Goal: Navigation & Orientation: Go to known website

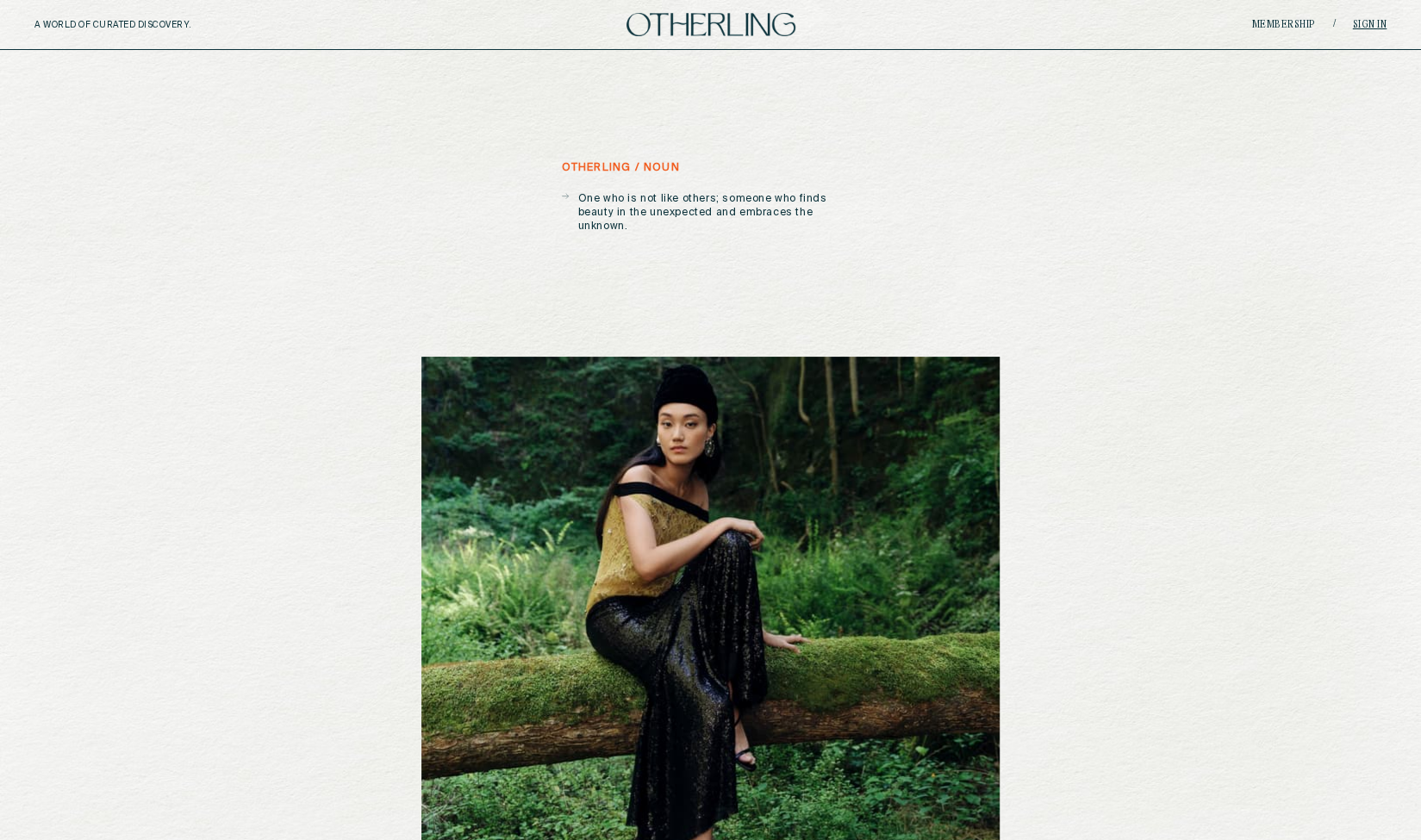
click at [1374, 28] on link "Sign in" at bounding box center [1370, 25] width 34 height 10
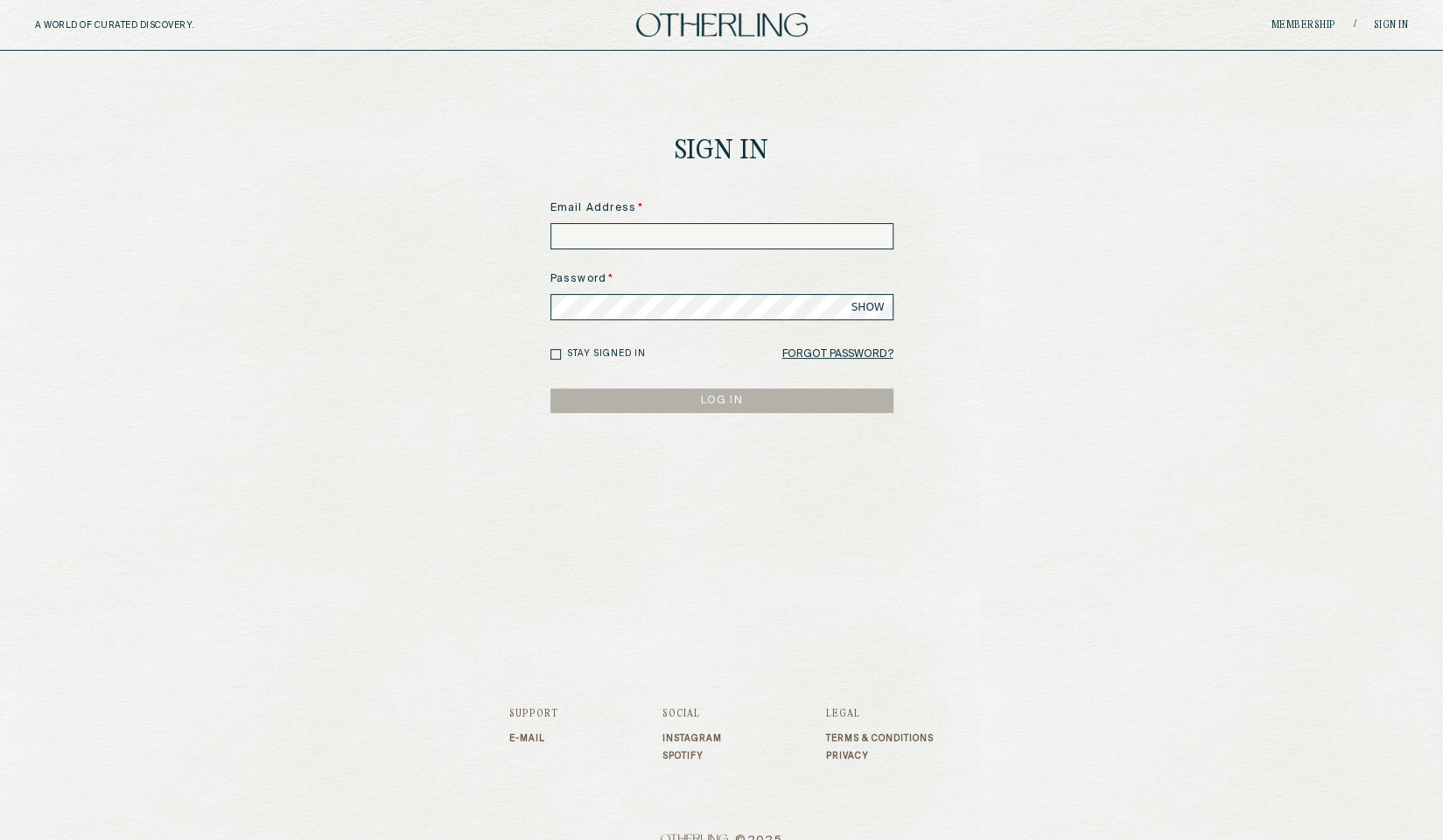
click at [695, 240] on input at bounding box center [722, 236] width 343 height 26
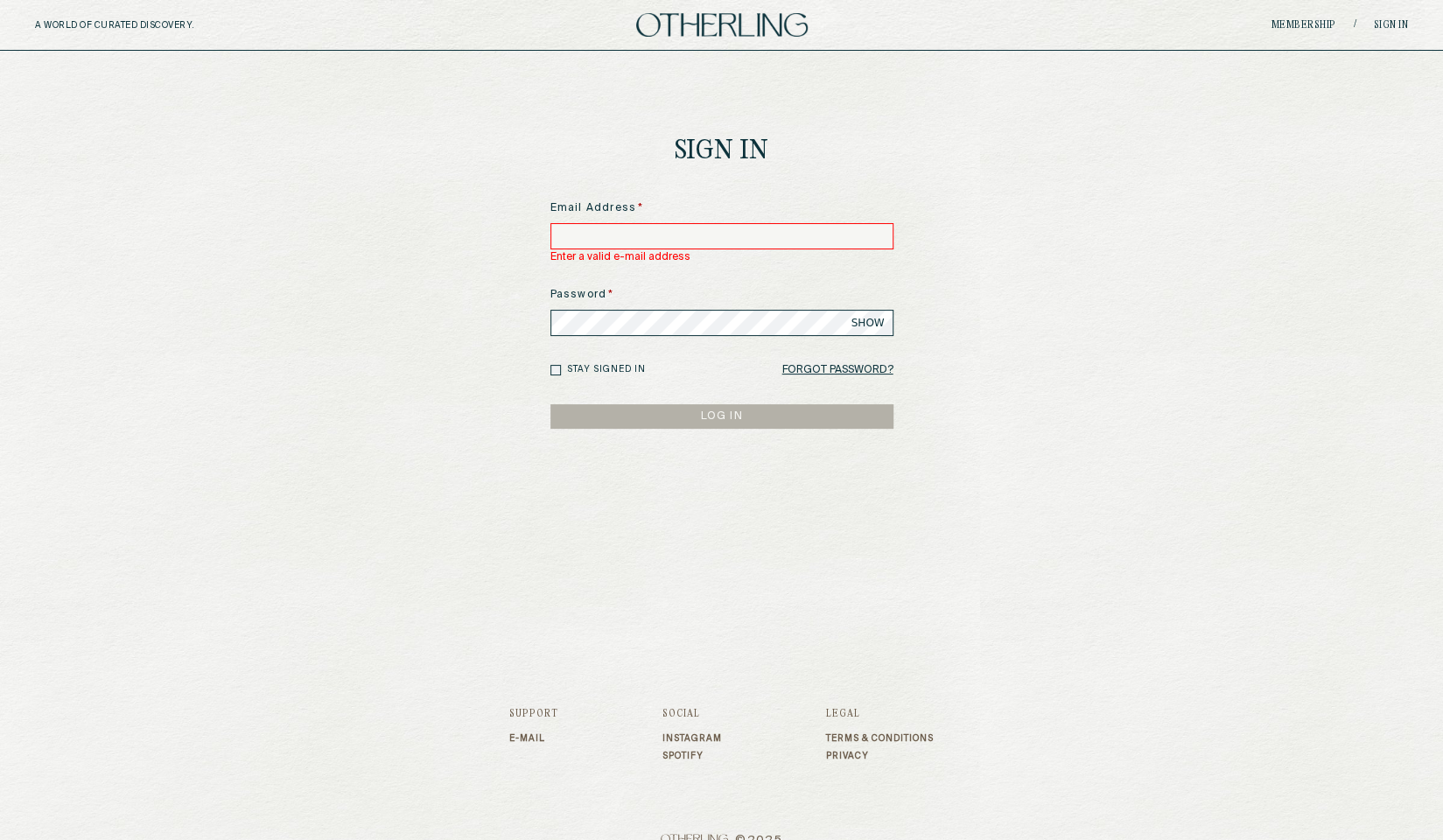
type input "**********"
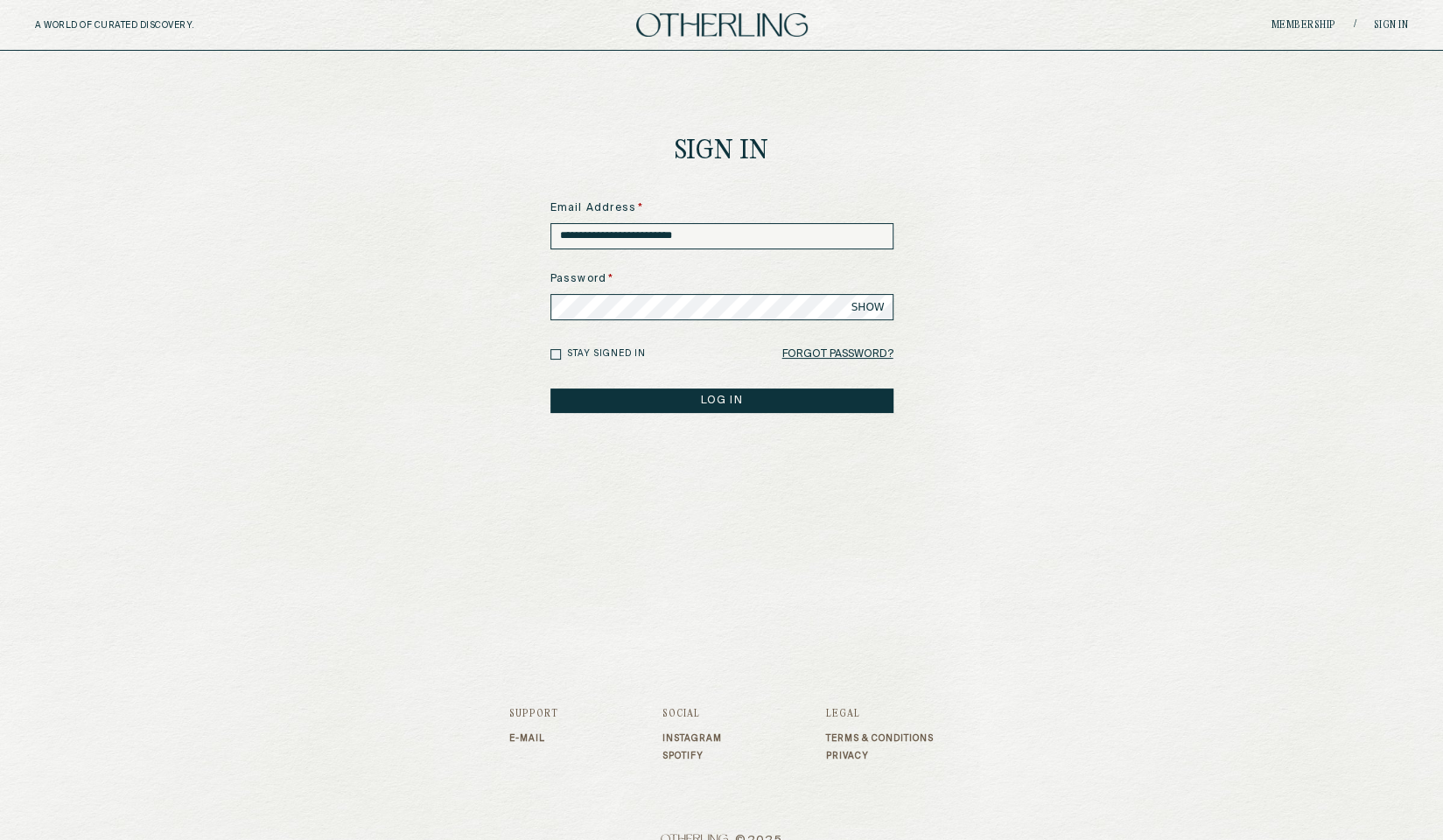
click at [688, 398] on button "LOG IN" at bounding box center [722, 401] width 343 height 24
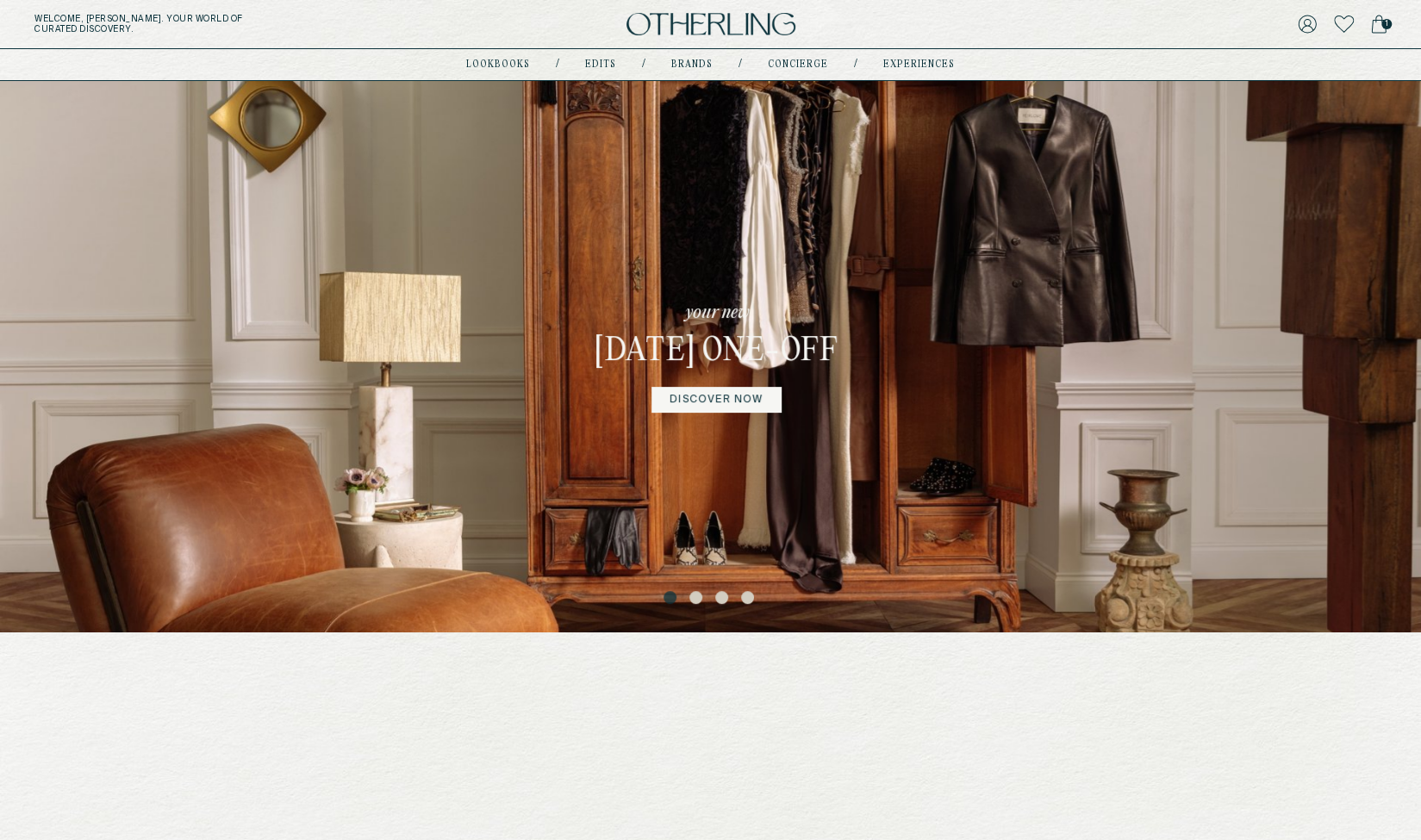
click at [700, 595] on button "2" at bounding box center [698, 600] width 17 height 17
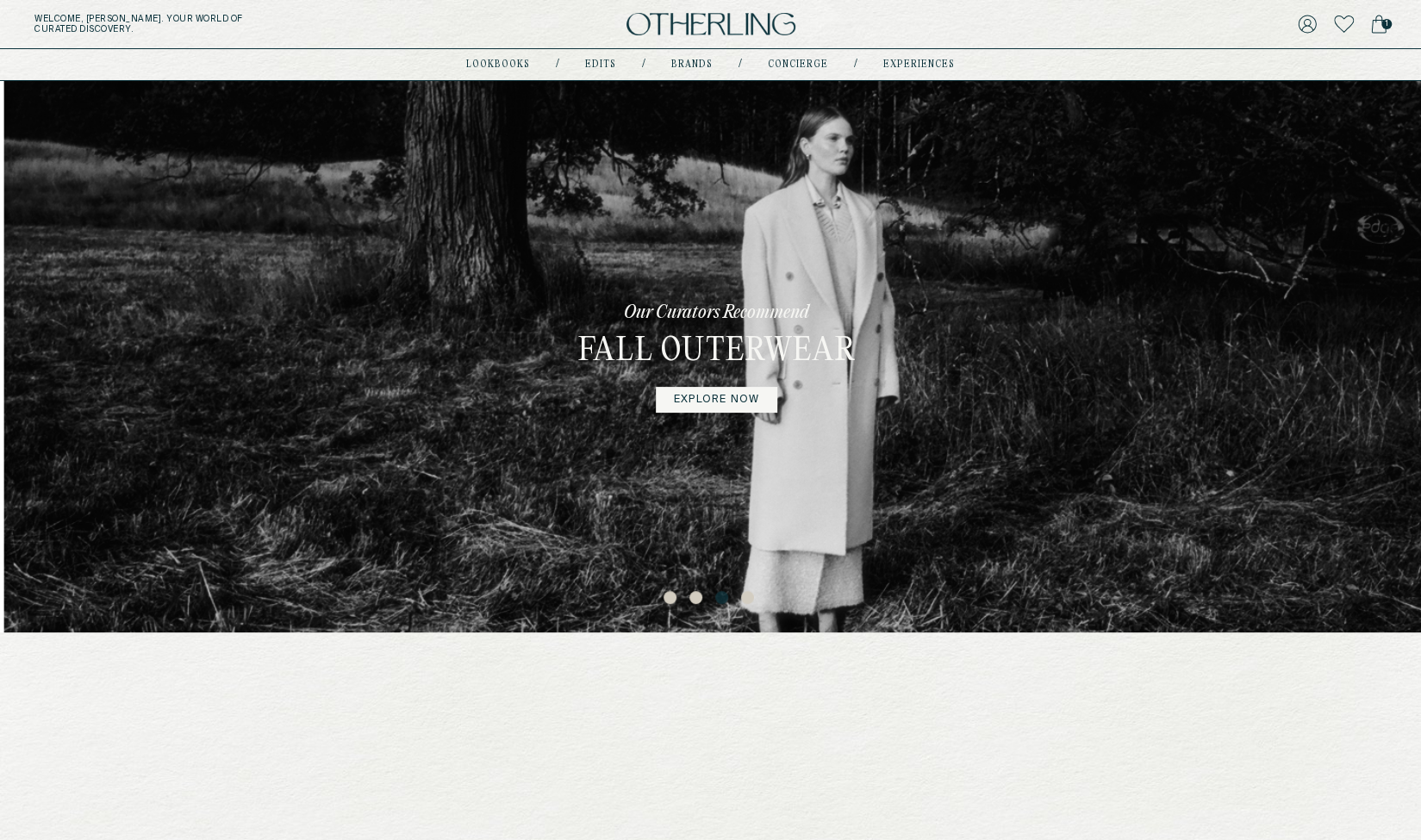
click at [738, 590] on ul "1 2 3 4" at bounding box center [710, 596] width 1421 height 23
click at [745, 595] on button "4" at bounding box center [750, 600] width 17 height 17
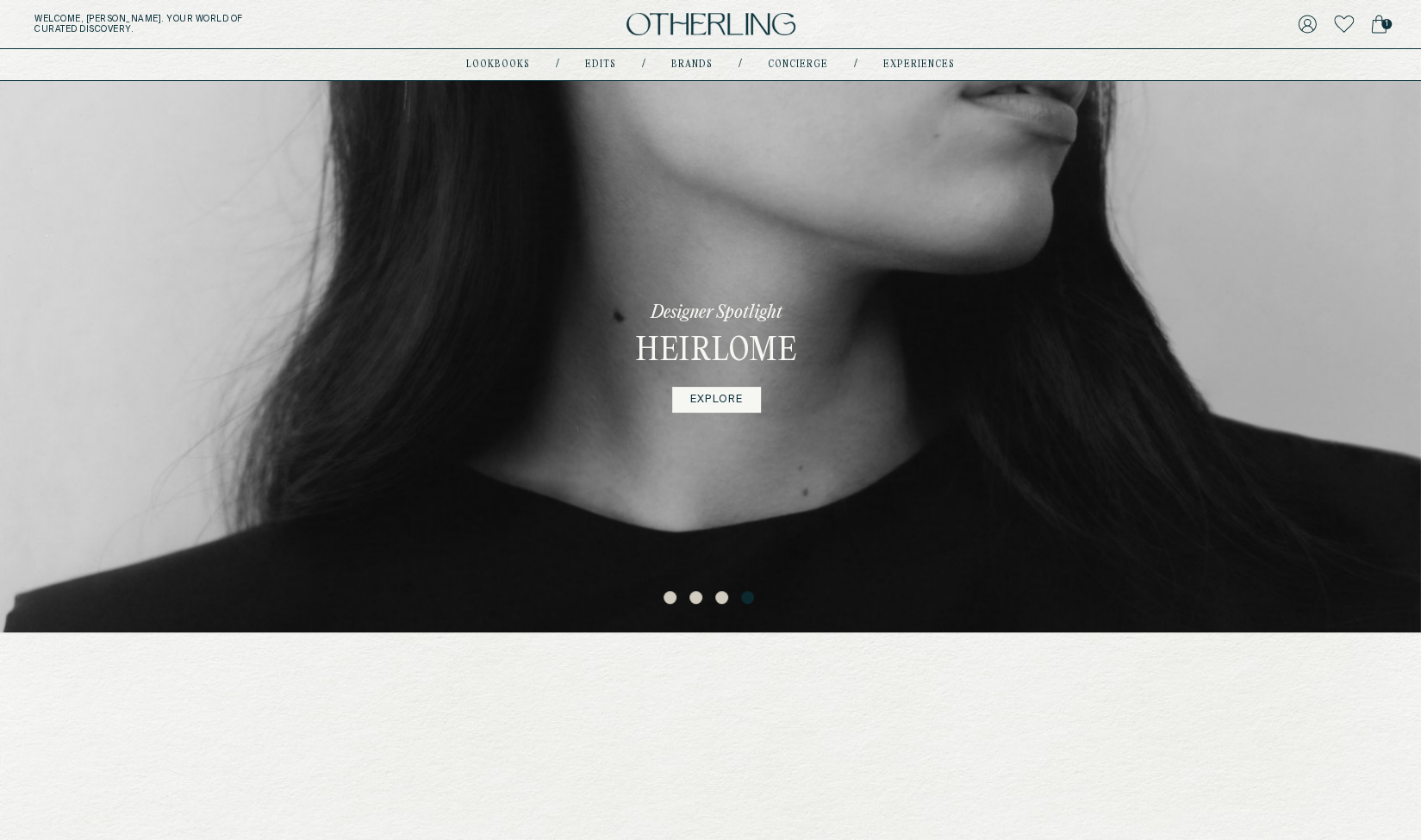
click at [692, 595] on button "2" at bounding box center [698, 600] width 17 height 17
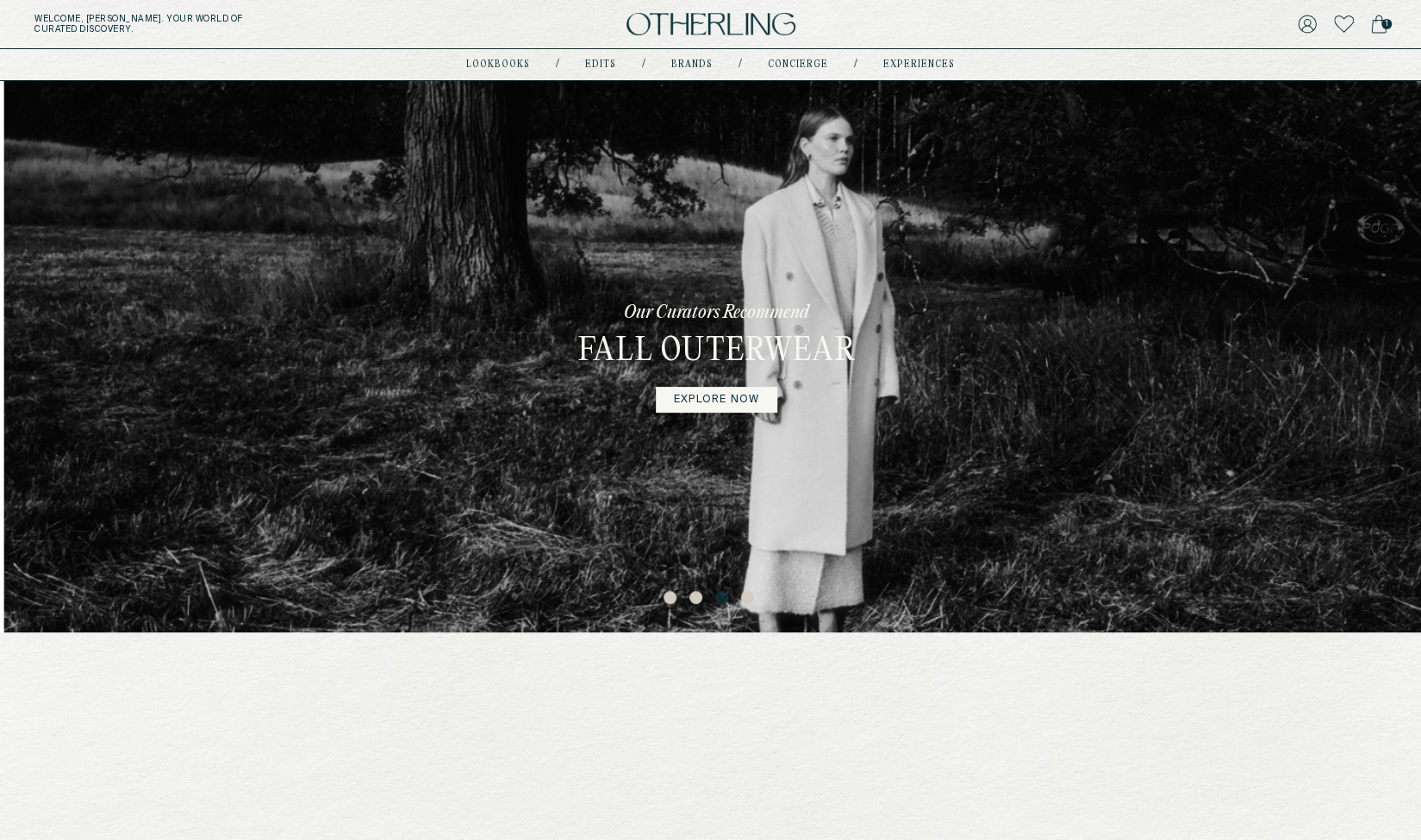
click at [900, 155] on div "Our Curators Recommend Fall Outerwear explore now" at bounding box center [710, 357] width 1421 height 551
click at [695, 598] on button "2" at bounding box center [698, 600] width 17 height 17
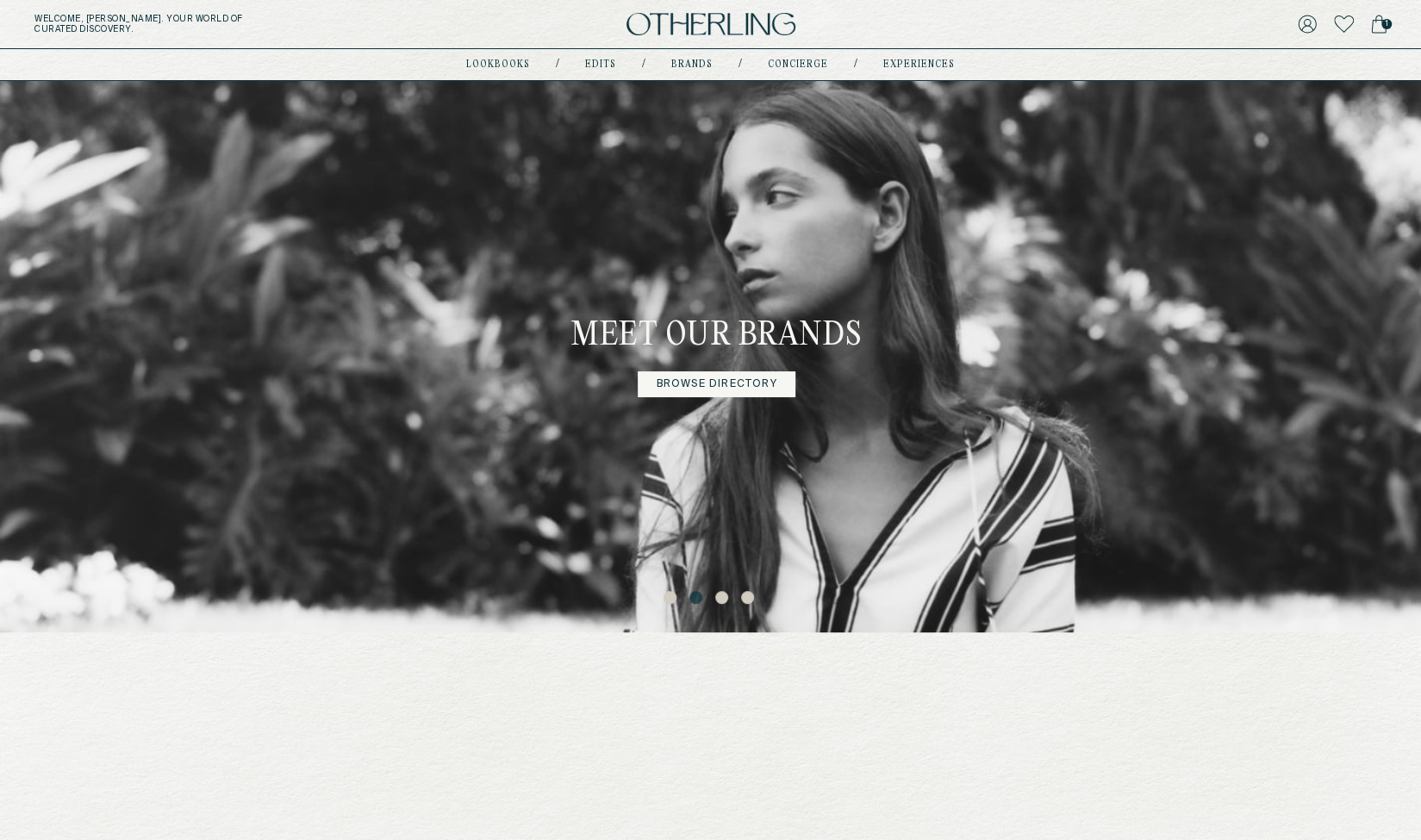
click at [665, 599] on button "1" at bounding box center [672, 600] width 17 height 17
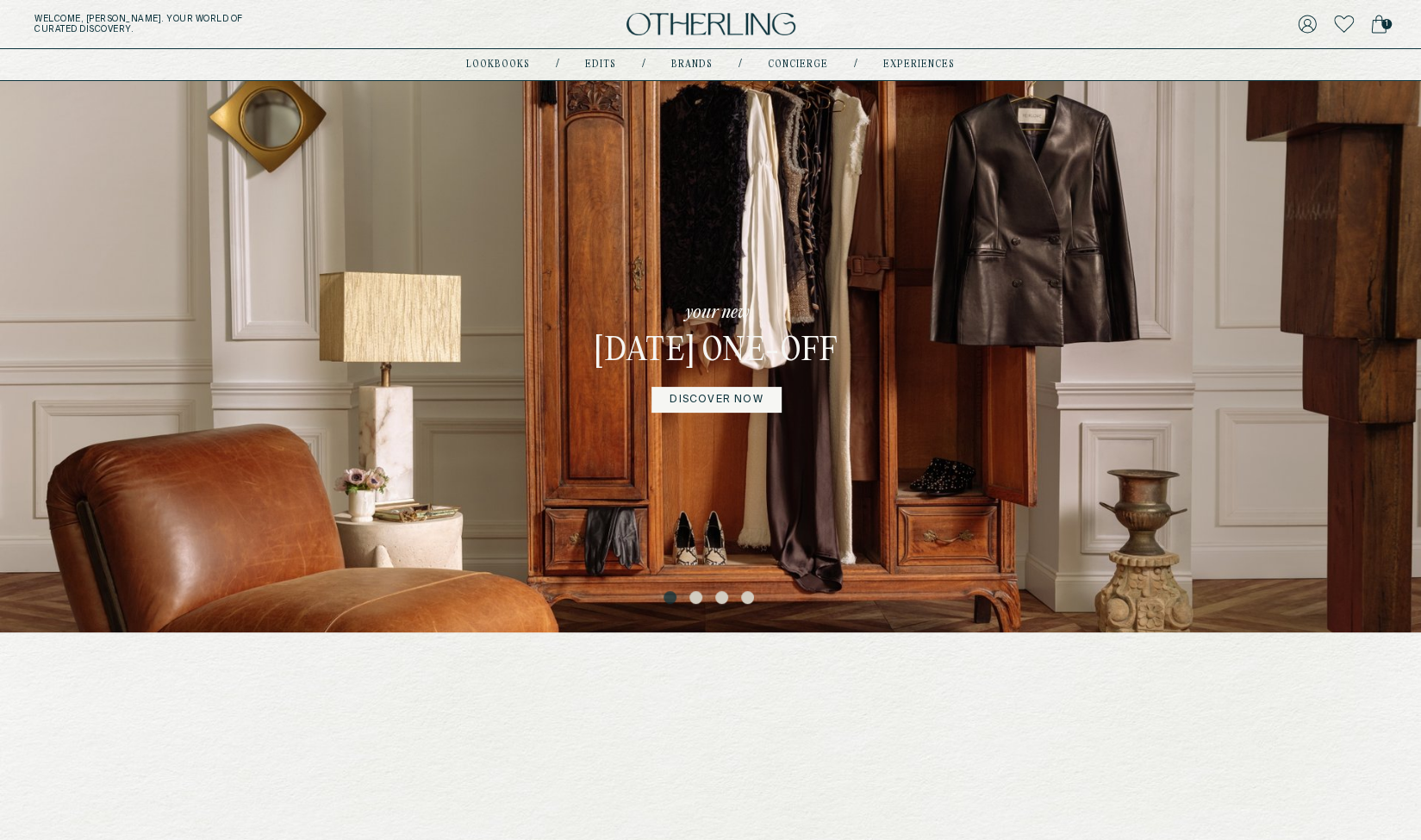
click at [719, 594] on button "3" at bounding box center [724, 600] width 17 height 17
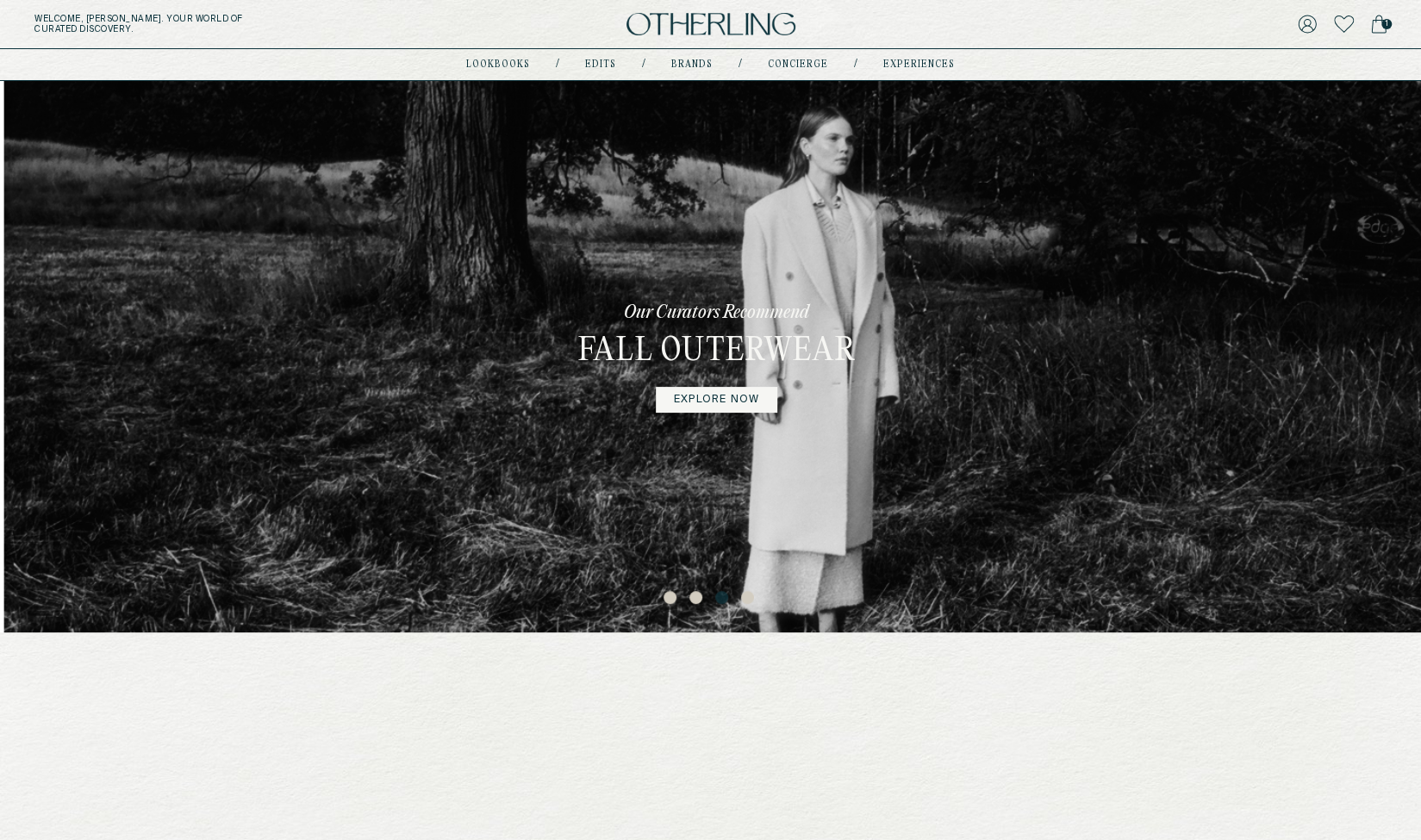
click at [695, 595] on button "2" at bounding box center [698, 600] width 17 height 17
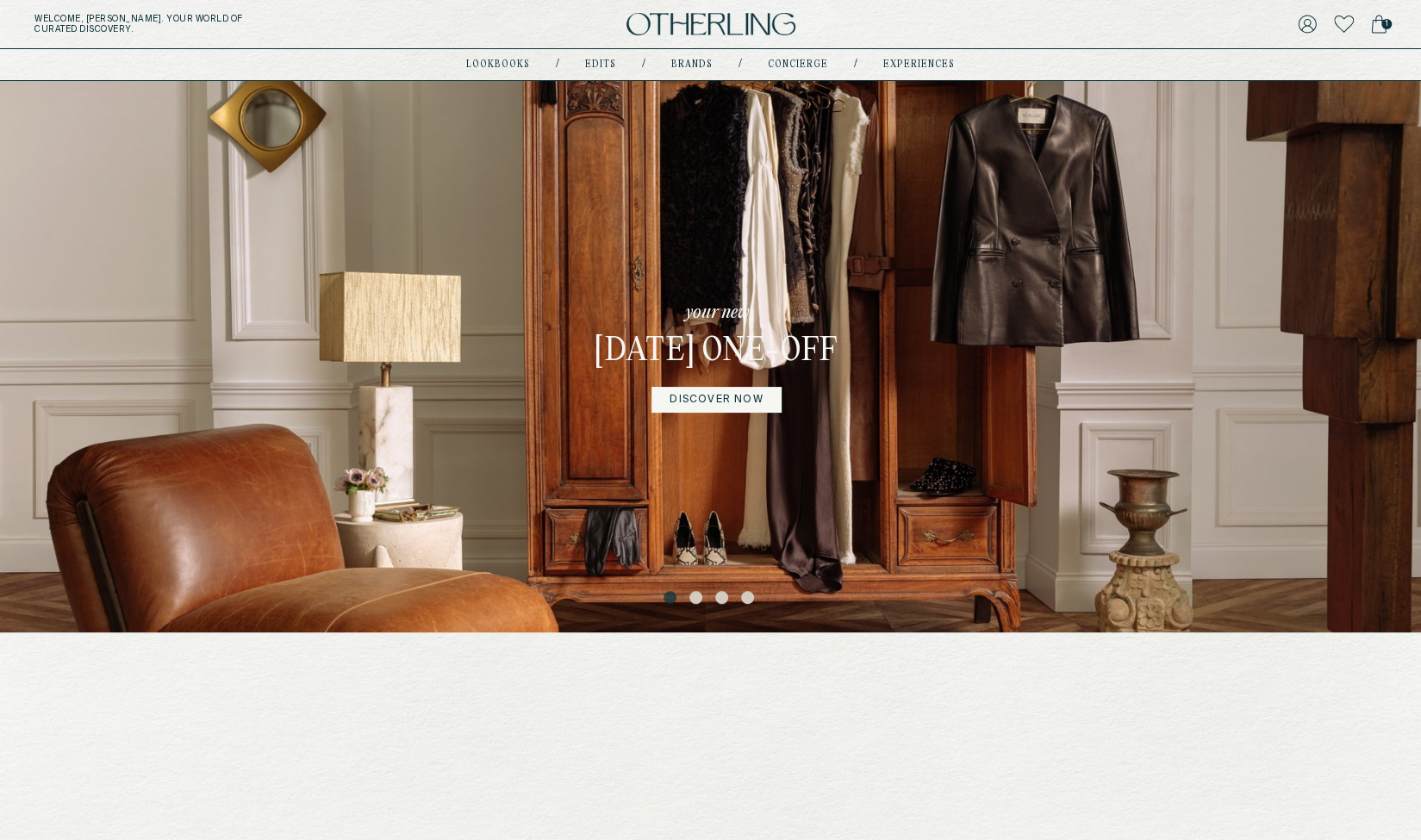
click at [694, 595] on button "2" at bounding box center [698, 600] width 17 height 17
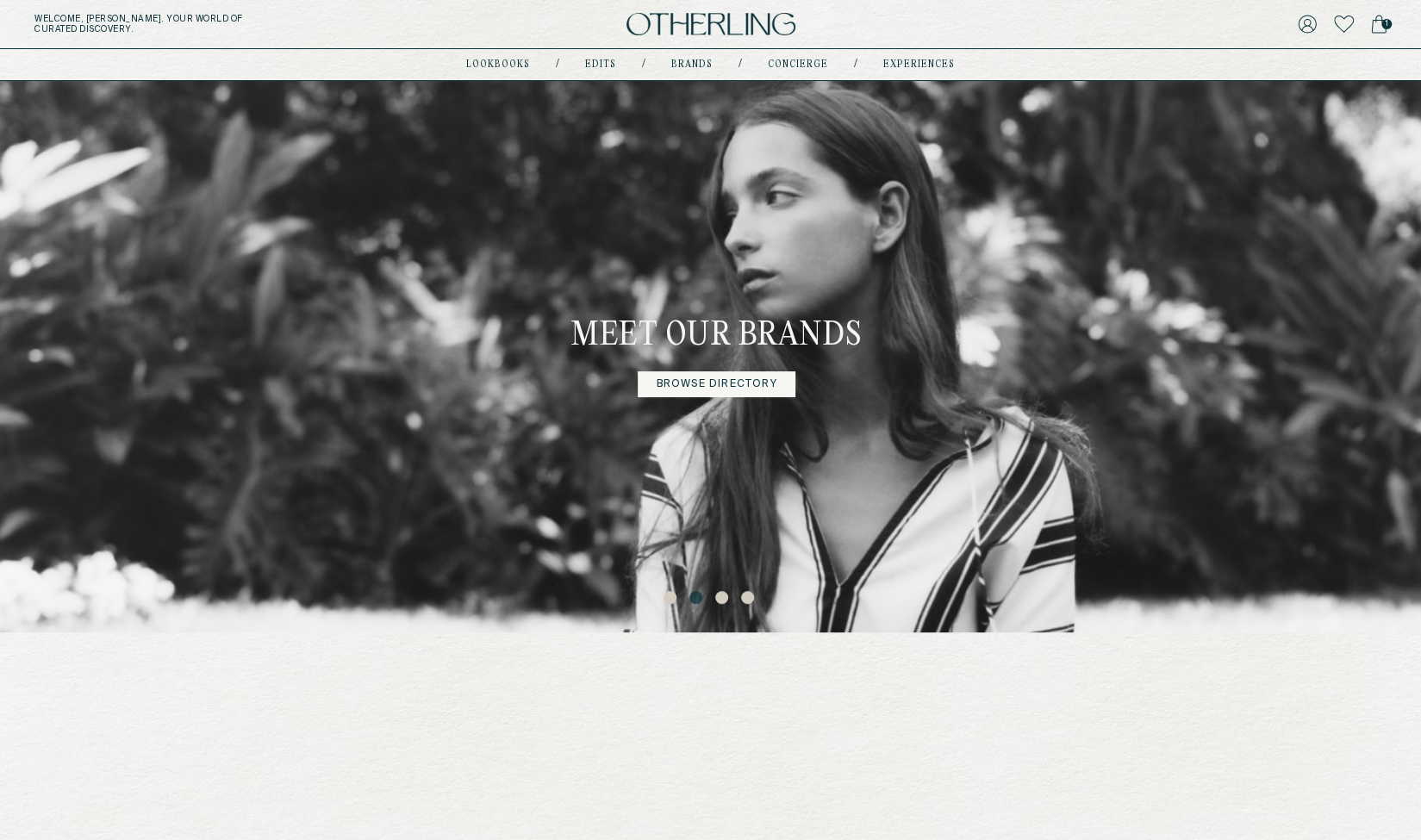
click at [714, 590] on ul "1 2 3 4" at bounding box center [710, 596] width 1421 height 23
click at [719, 596] on button "3" at bounding box center [724, 600] width 17 height 17
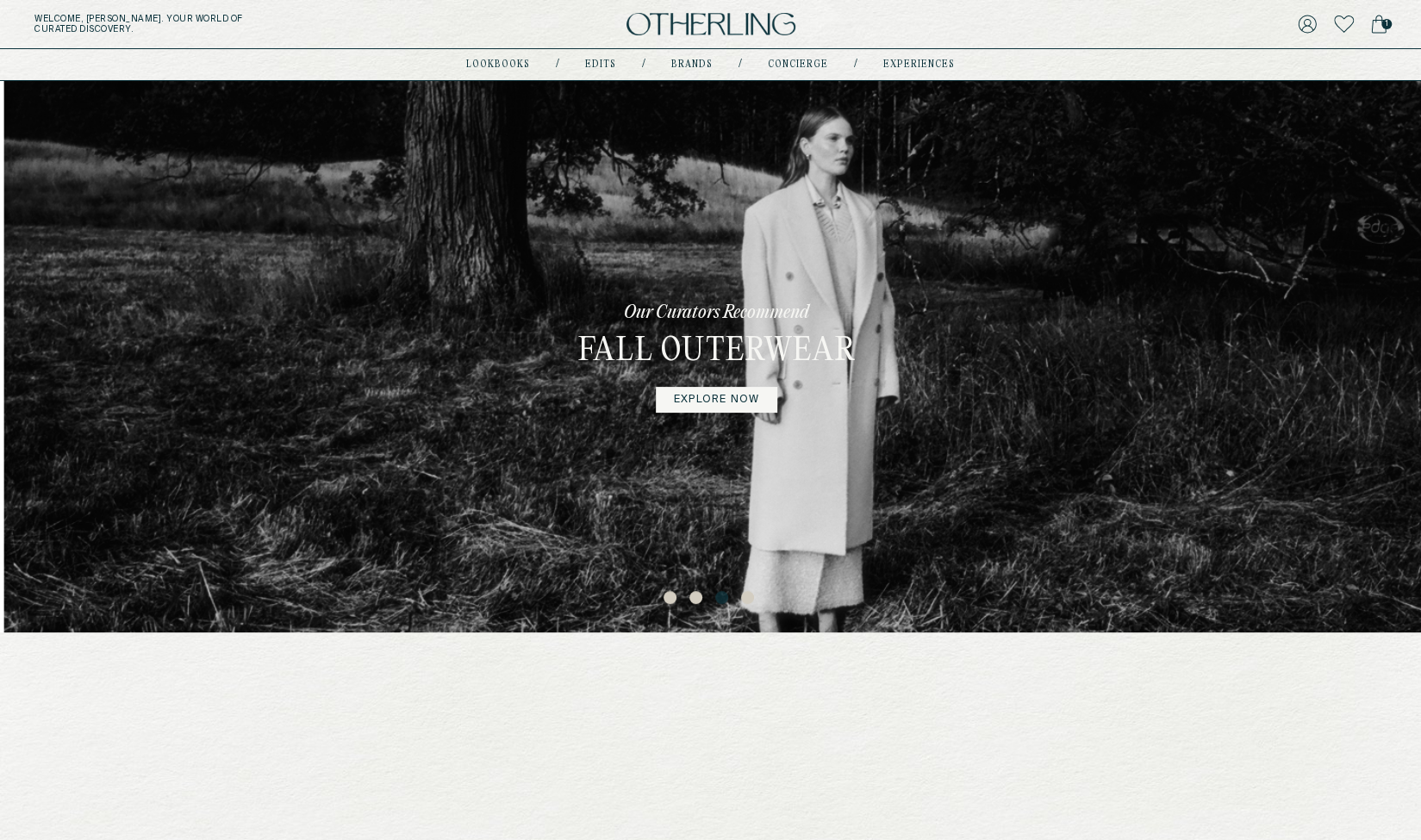
click at [754, 601] on button "4" at bounding box center [750, 600] width 17 height 17
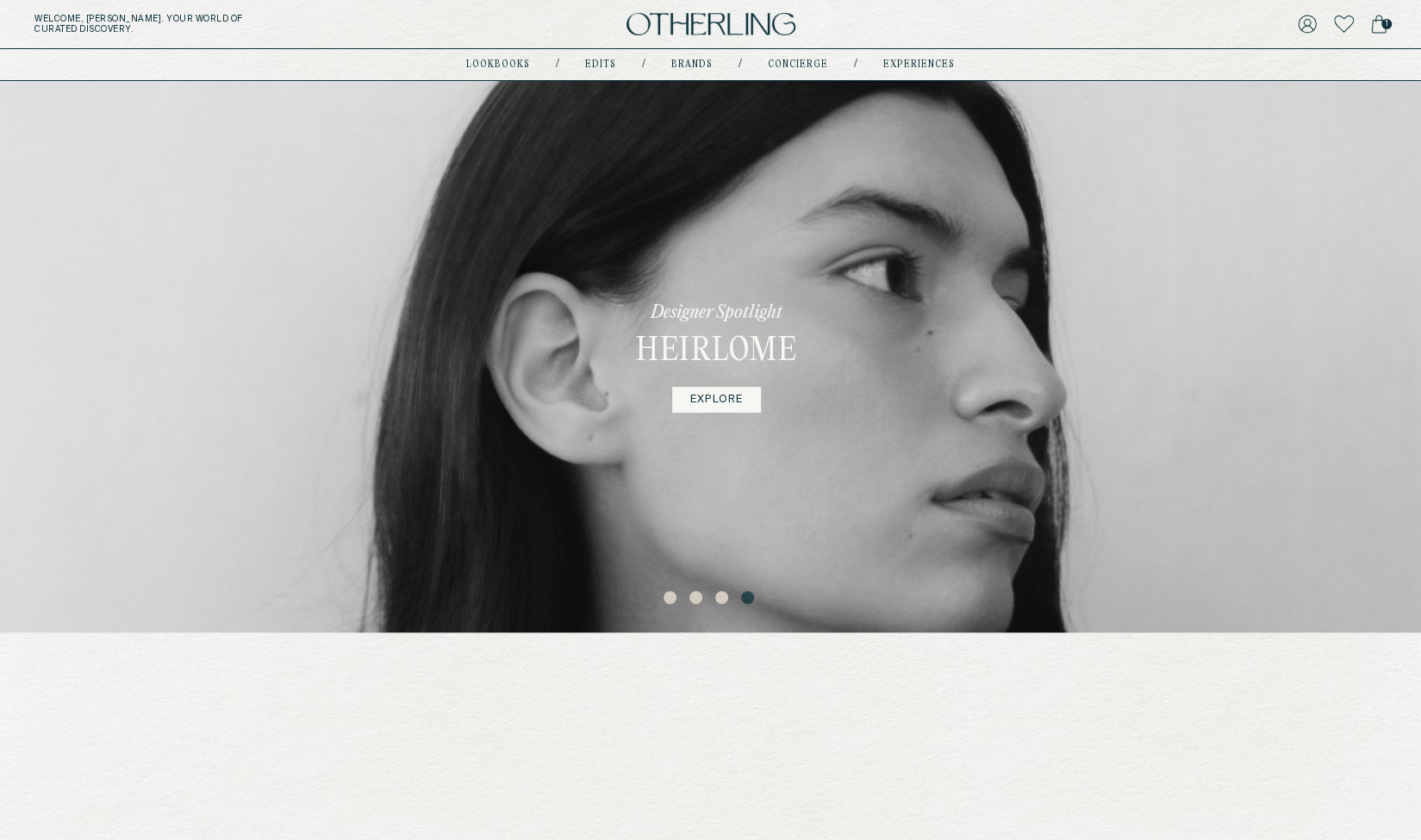
click at [693, 595] on button "2" at bounding box center [698, 600] width 17 height 17
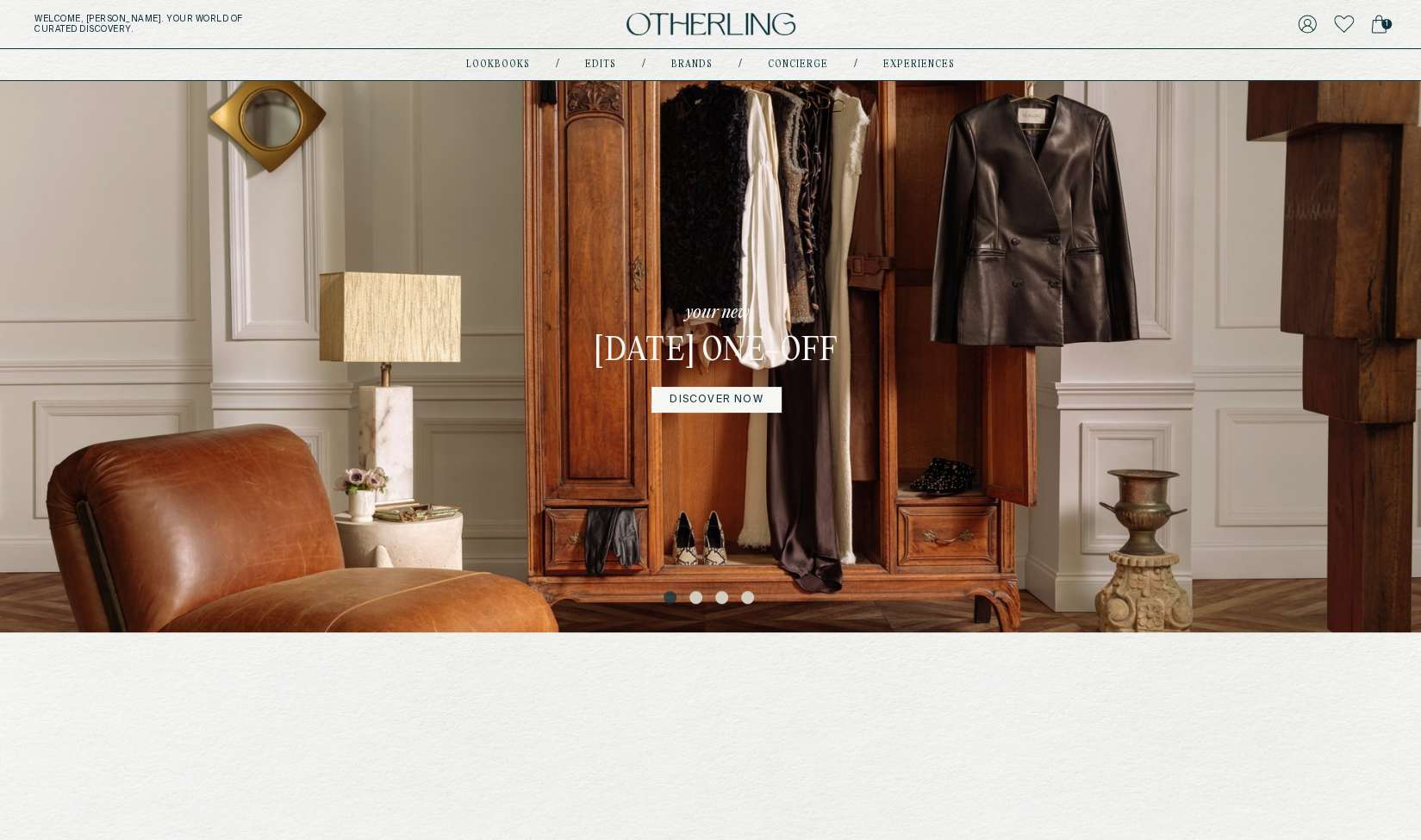
click at [691, 594] on button "2" at bounding box center [698, 600] width 17 height 17
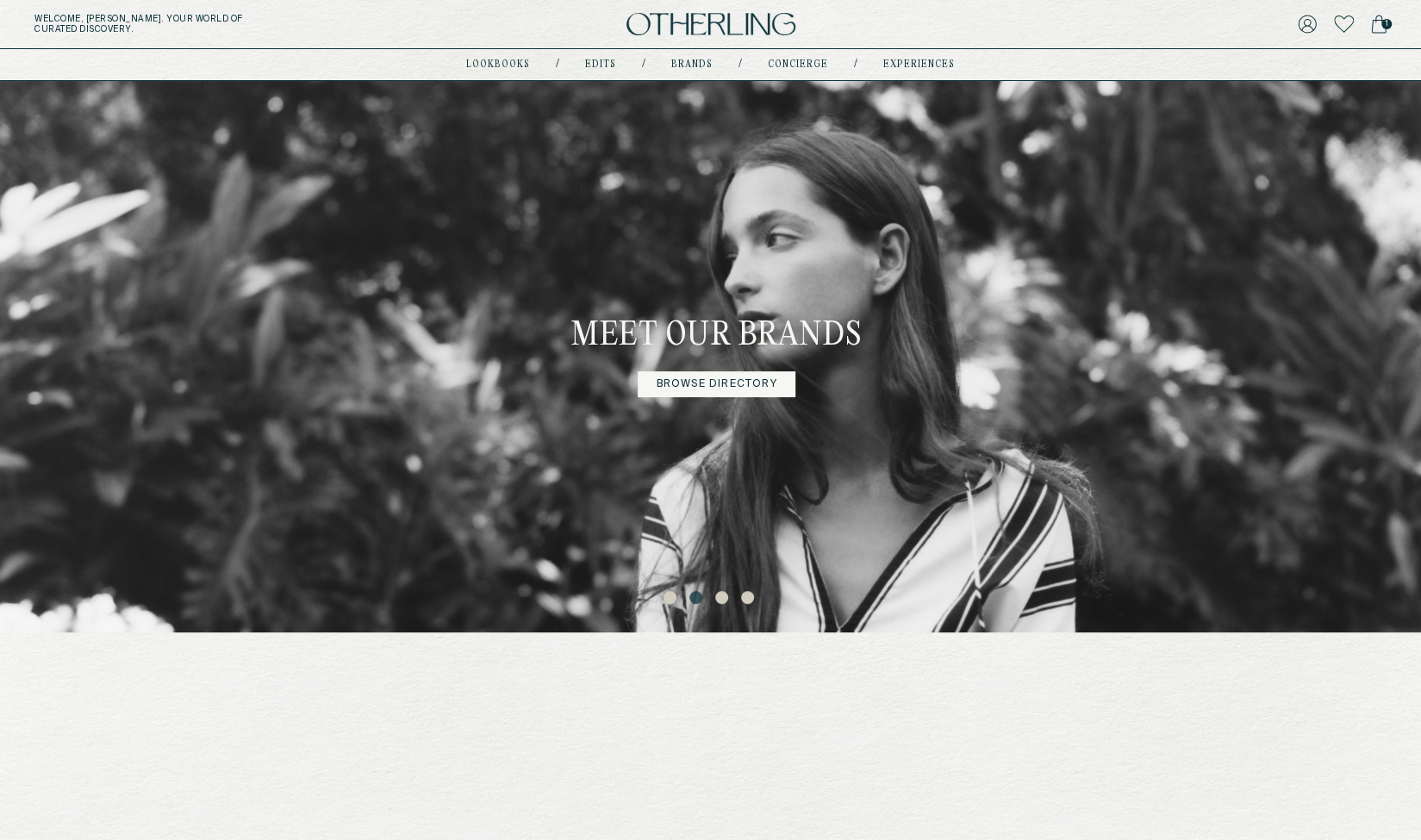
click at [719, 594] on button "3" at bounding box center [724, 600] width 17 height 17
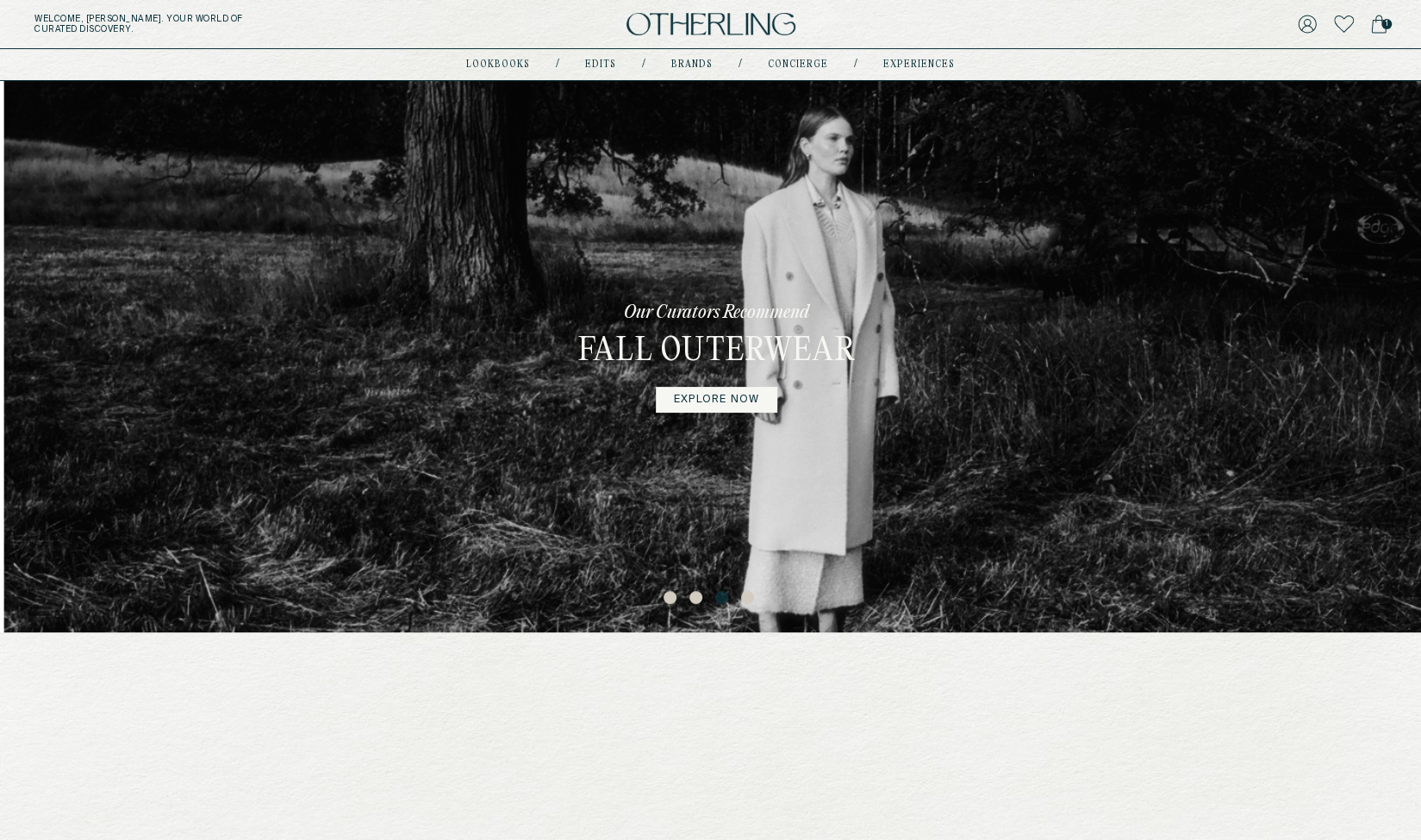
click at [758, 594] on ul "1 2 3 4" at bounding box center [710, 596] width 1421 height 23
click at [741, 598] on button "4" at bounding box center [750, 600] width 17 height 17
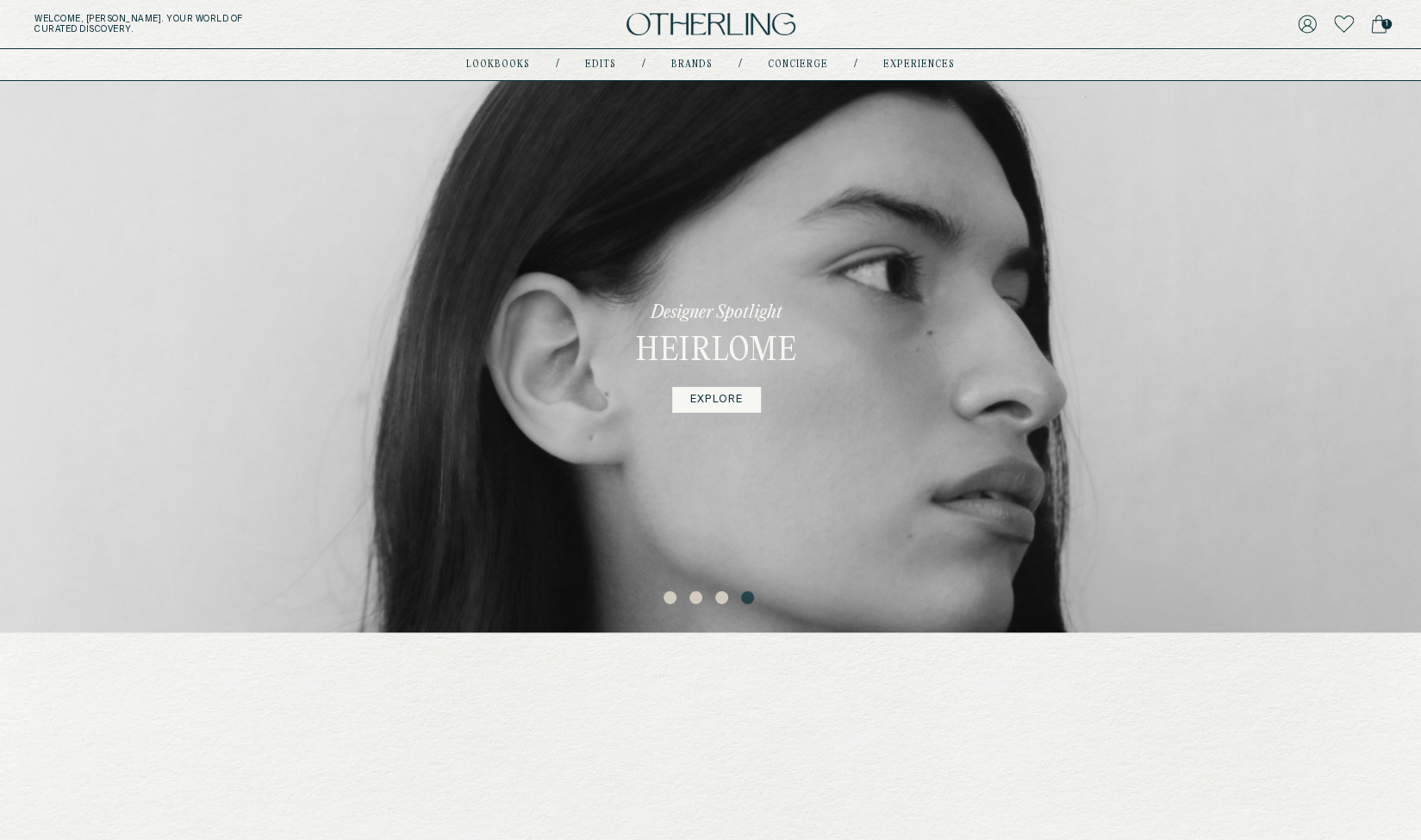
click at [690, 599] on button "2" at bounding box center [698, 600] width 17 height 17
